Goal: Transaction & Acquisition: Purchase product/service

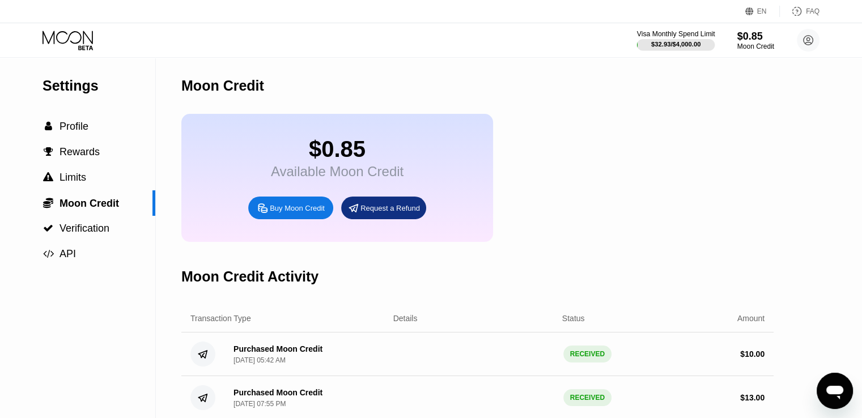
click at [690, 25] on div "Visa Monthly Spend Limit $32.93 / $4,000.00 $0.85 Moon Credit uyu uyu multilogi…" at bounding box center [431, 40] width 862 height 34
click at [689, 32] on div "Visa Monthly Spend Limit" at bounding box center [676, 34] width 78 height 8
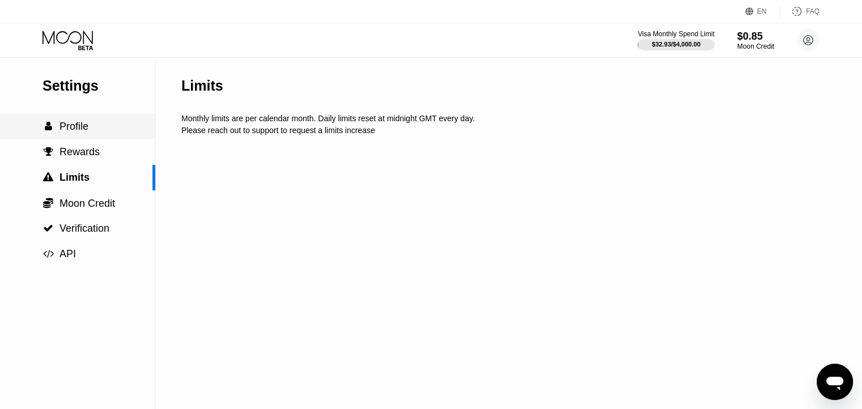
click at [86, 131] on span "Profile" at bounding box center [73, 126] width 29 height 11
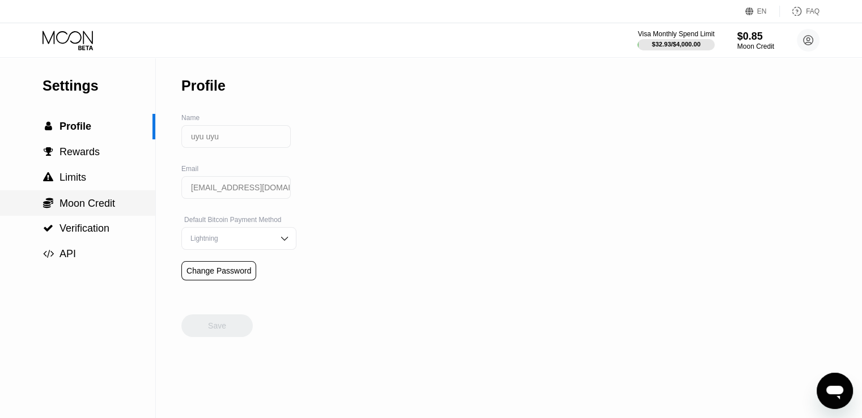
click at [102, 205] on span "Moon Credit" at bounding box center [87, 203] width 56 height 11
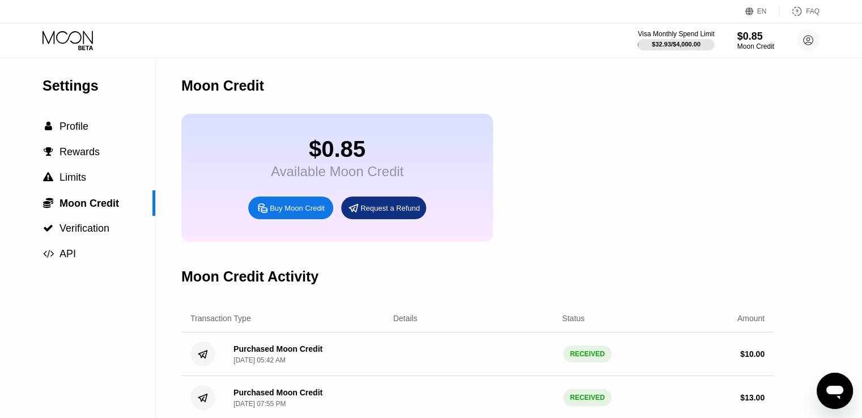
click at [263, 194] on div "$0.85 Available Moon Credit Buy Moon Credit Request a Refund" at bounding box center [337, 178] width 312 height 128
click at [74, 46] on icon at bounding box center [68, 41] width 53 height 20
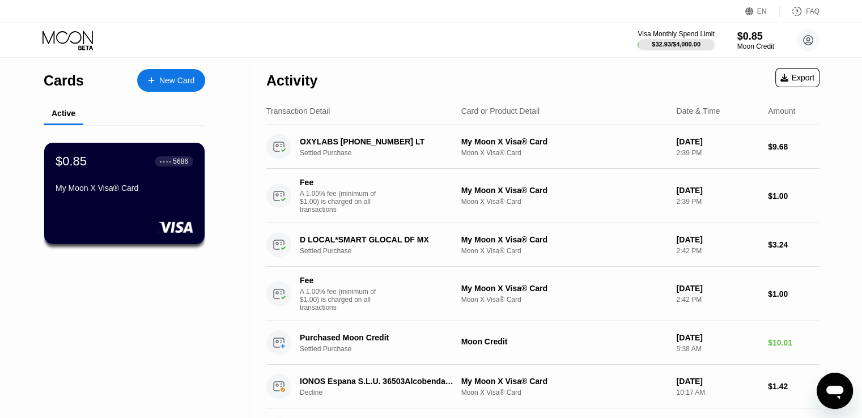
click at [146, 197] on div "My Moon X Visa® Card" at bounding box center [125, 191] width 138 height 14
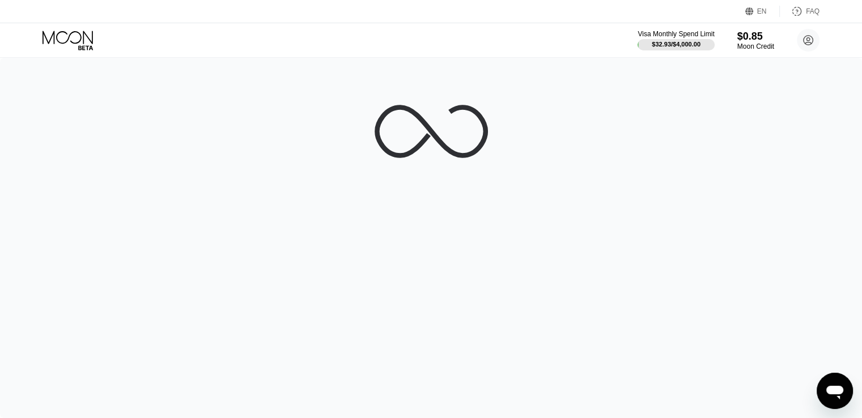
click at [93, 207] on div at bounding box center [431, 238] width 862 height 360
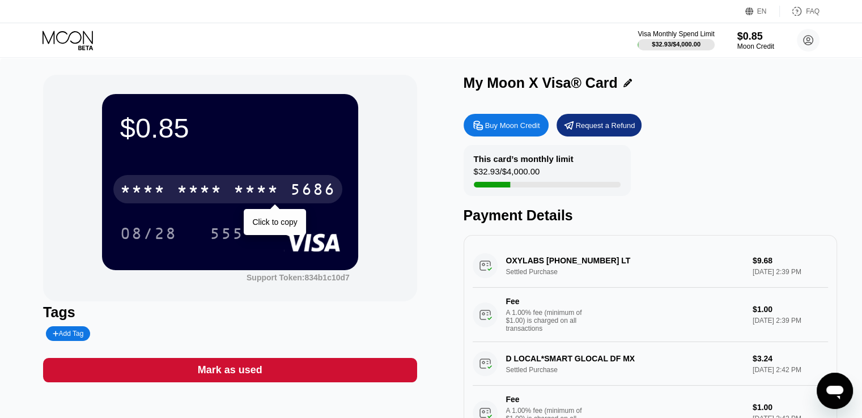
click at [250, 196] on div "* * * *" at bounding box center [255, 191] width 45 height 18
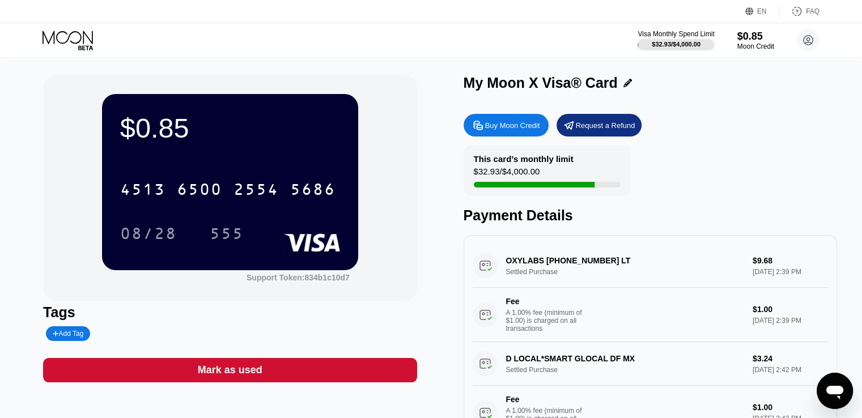
click at [465, 212] on div "Payment Details" at bounding box center [649, 215] width 373 height 16
click at [247, 202] on div "4513 6500 2554 5686" at bounding box center [227, 189] width 229 height 28
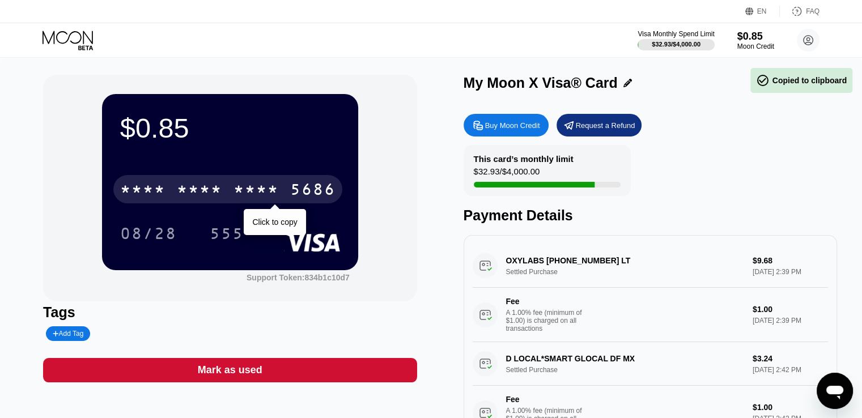
click at [247, 202] on div "* * * * * * * * * * * * 5686" at bounding box center [227, 189] width 229 height 28
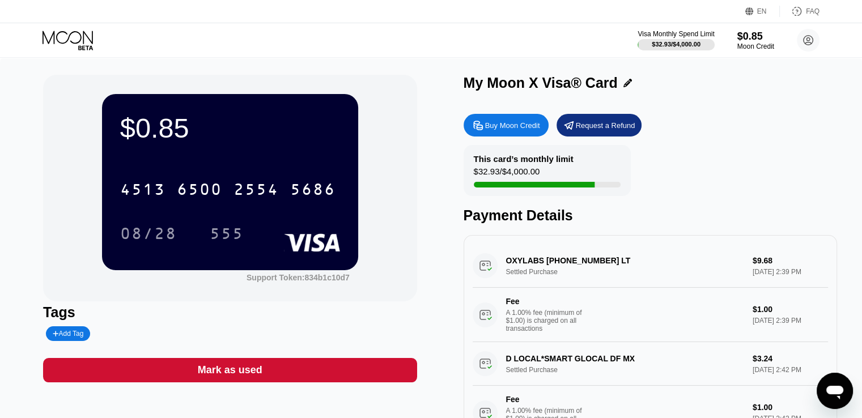
click at [492, 133] on div "Buy Moon Credit" at bounding box center [505, 125] width 85 height 23
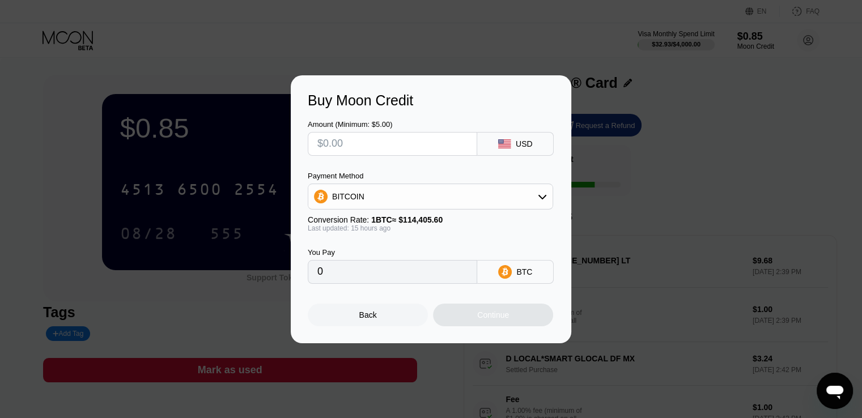
click at [359, 146] on input "text" at bounding box center [392, 144] width 150 height 23
type input "$1"
type input "0.00000871"
type input "$12"
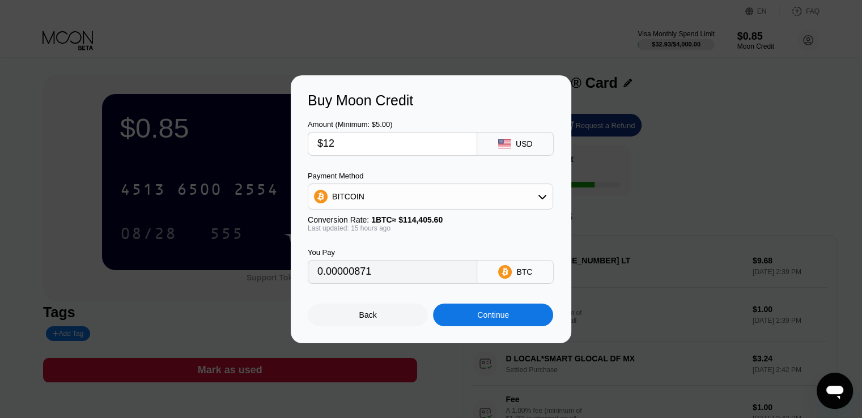
type input "0.00010441"
type input "$1"
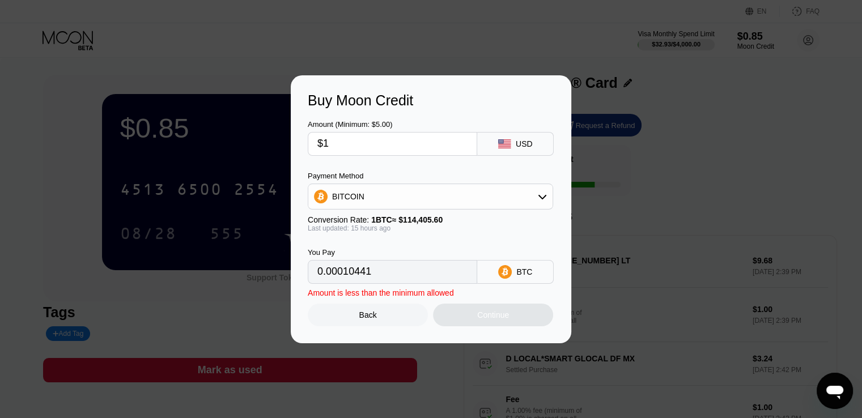
type input "0.00000871"
type input "$11"
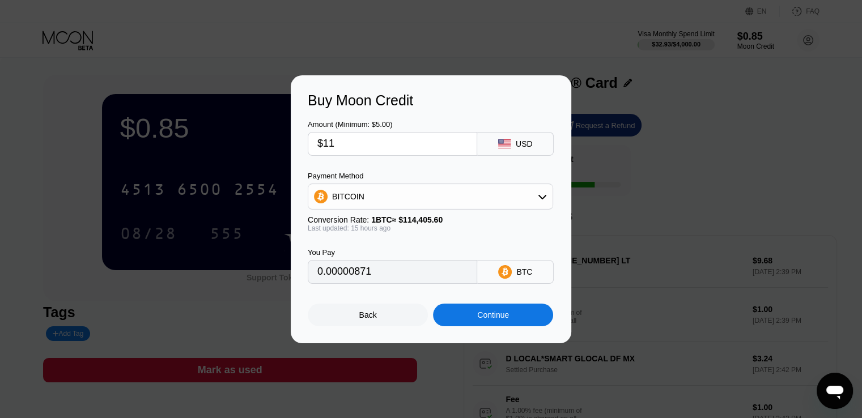
type input "0.00009571"
type input "$11"
click at [496, 320] on div "Continue" at bounding box center [493, 314] width 32 height 9
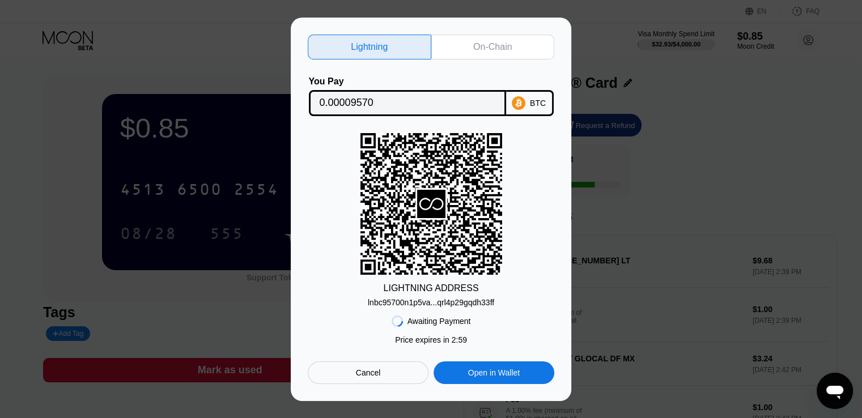
click at [530, 105] on div "BTC" at bounding box center [530, 103] width 48 height 26
click at [424, 309] on div "Awaiting Payment Price expires in 2 : 53 Cancel Open in Wallet" at bounding box center [431, 345] width 246 height 77
click at [417, 301] on div "lnbc95700n1p5va...qrl4p29gqdh33ff" at bounding box center [431, 302] width 126 height 9
click at [488, 46] on div "On-Chain" at bounding box center [492, 46] width 39 height 11
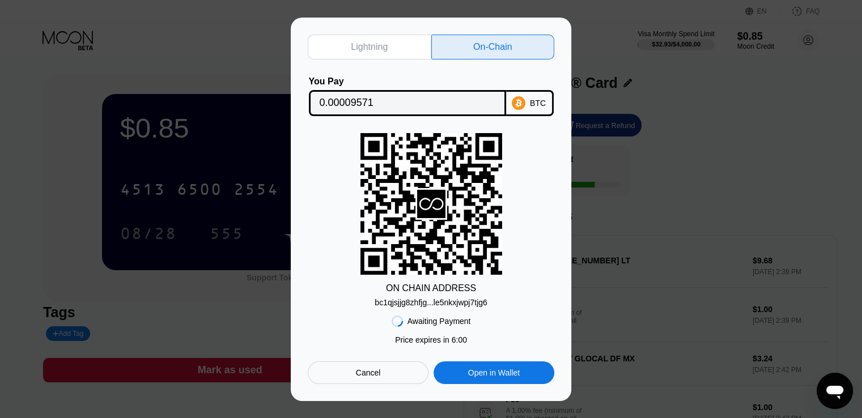
click at [550, 96] on div "BTC" at bounding box center [530, 103] width 48 height 26
click at [435, 309] on div "Awaiting Payment Price expires in 2 : 50 Price expires in 5 : 56 Cancel Open in…" at bounding box center [431, 345] width 246 height 77
click at [436, 298] on div "bc1qjsjjg8zhfjg...le5nkxjwpj7tjg6" at bounding box center [430, 302] width 112 height 9
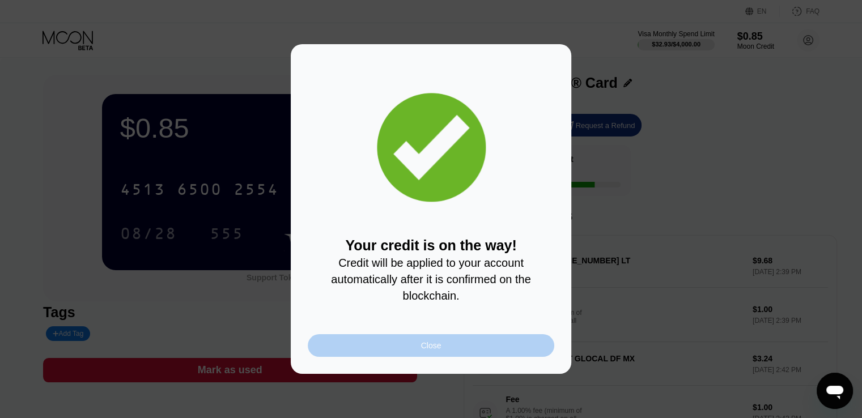
click at [440, 357] on div "Close" at bounding box center [431, 345] width 246 height 23
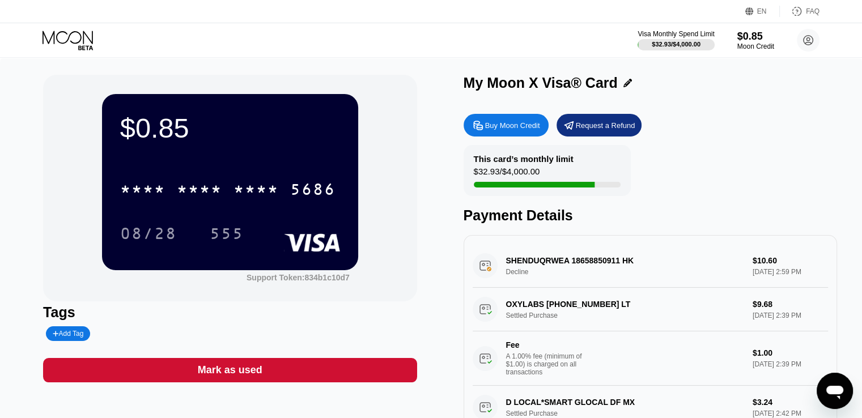
click at [220, 177] on div "* * * * * * * * * * * * 5686" at bounding box center [227, 189] width 229 height 28
click at [200, 175] on div "* * * * * * * * * * * * 5686" at bounding box center [230, 186] width 220 height 39
click at [252, 193] on div "* * * *" at bounding box center [255, 191] width 45 height 18
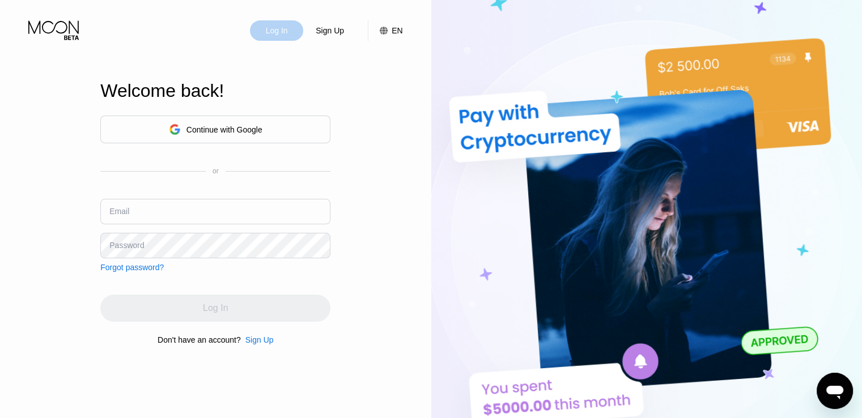
click at [279, 30] on div "Log In" at bounding box center [277, 30] width 24 height 11
click at [289, 25] on div "Log In" at bounding box center [277, 30] width 24 height 11
